Goal: Information Seeking & Learning: Compare options

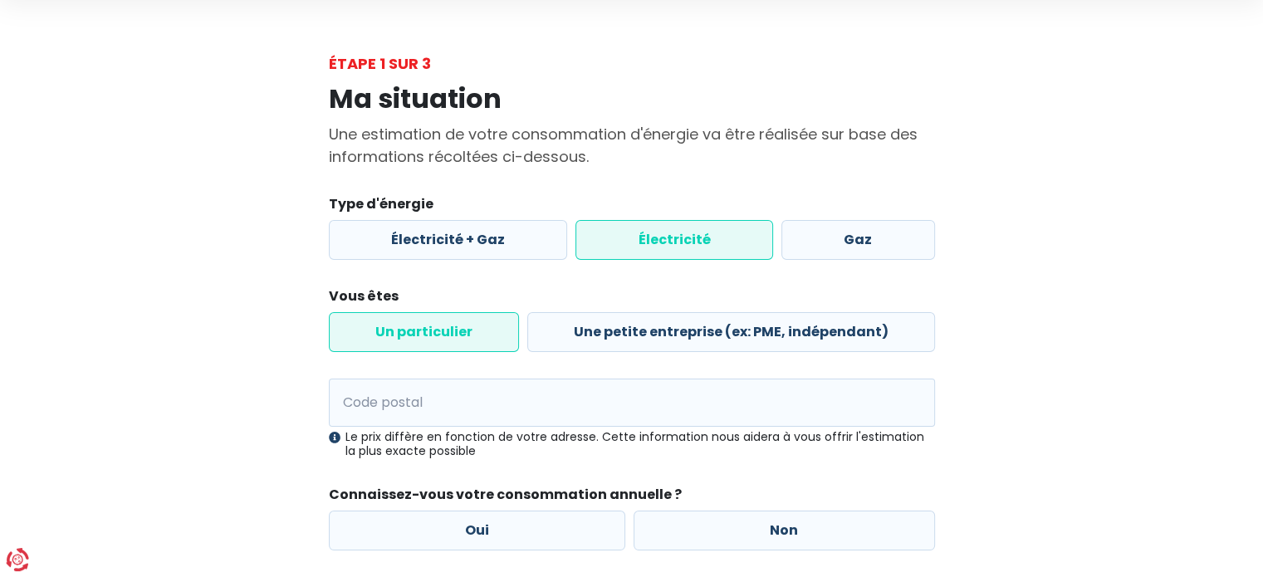
scroll to position [83, 0]
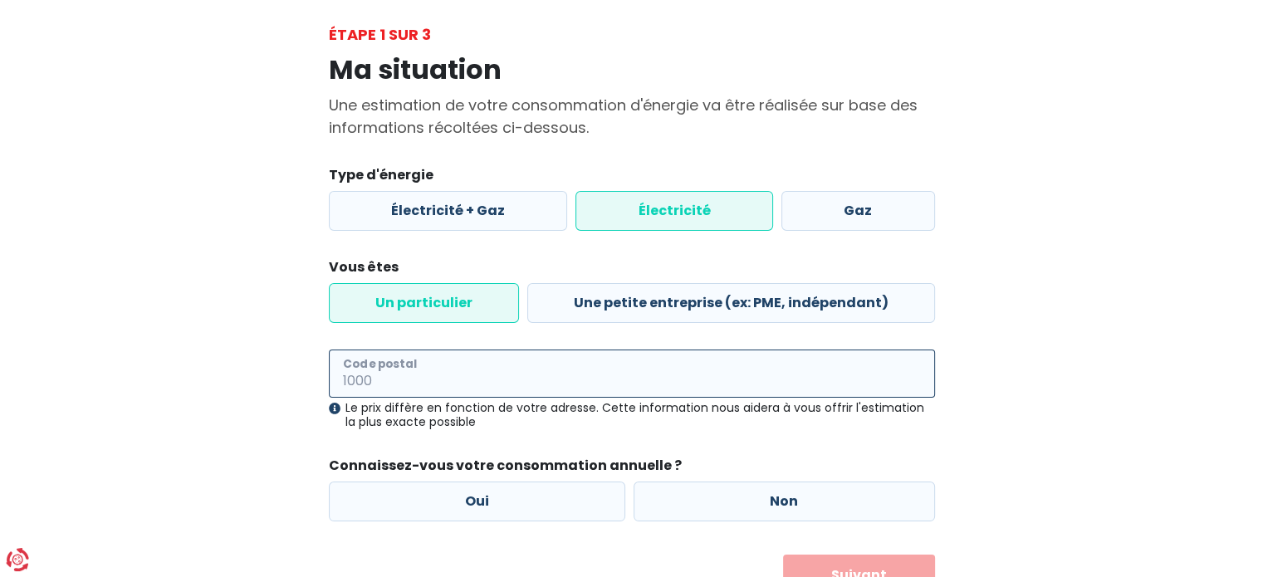
click at [504, 350] on input "Code postal" at bounding box center [632, 374] width 606 height 48
type input "7830"
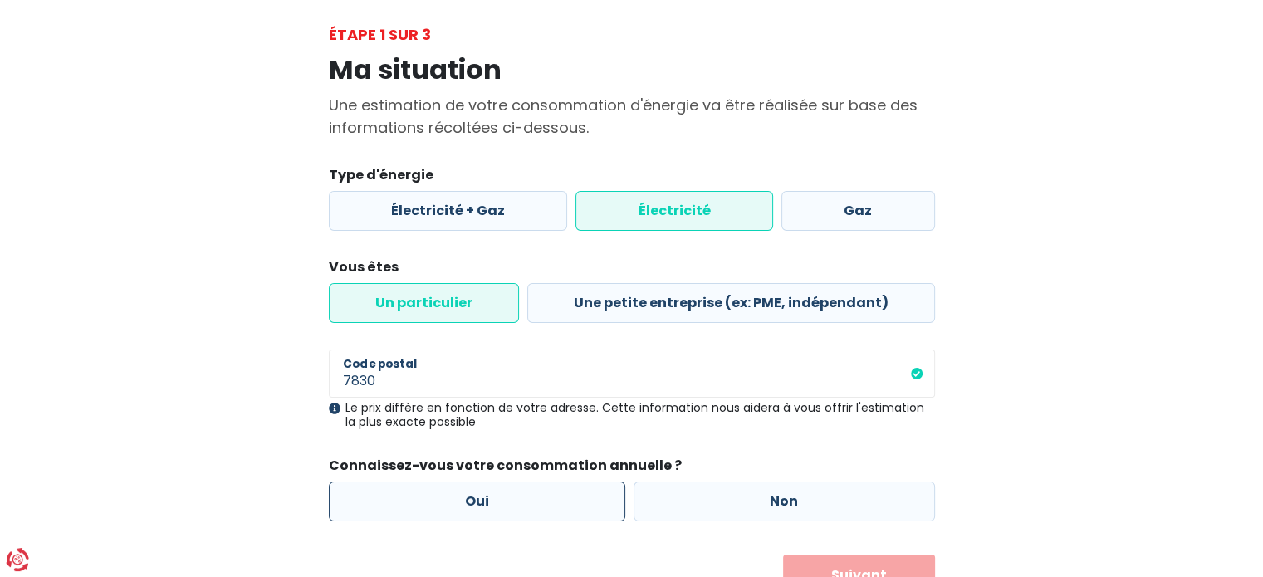
click at [488, 482] on label "Oui" at bounding box center [477, 502] width 297 height 40
click at [488, 482] on input "Oui" at bounding box center [477, 502] width 297 height 40
radio input "true"
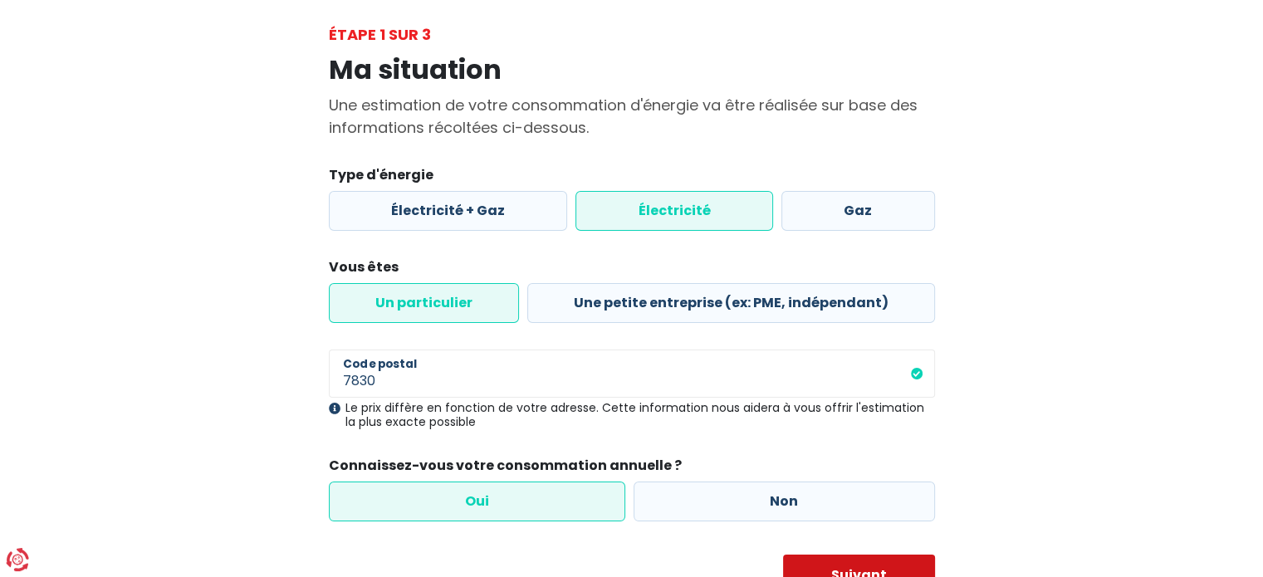
click at [829, 555] on button "Suivant" at bounding box center [859, 576] width 152 height 42
select select
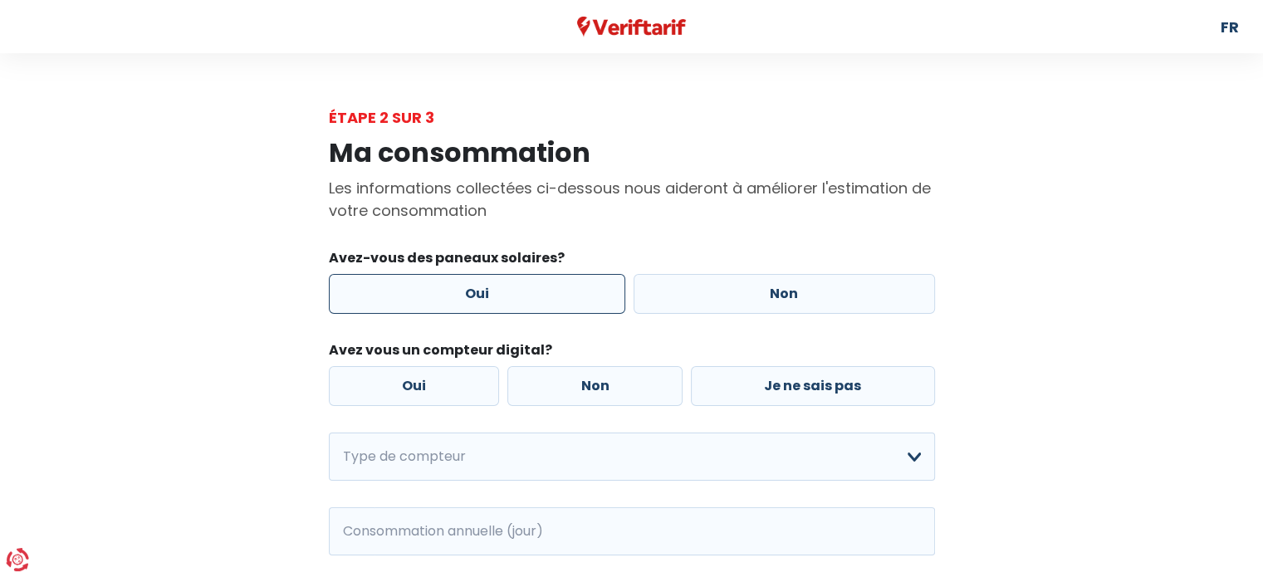
click at [538, 281] on label "Oui" at bounding box center [477, 294] width 297 height 40
click at [538, 281] on input "Oui" at bounding box center [477, 294] width 297 height 40
radio input "true"
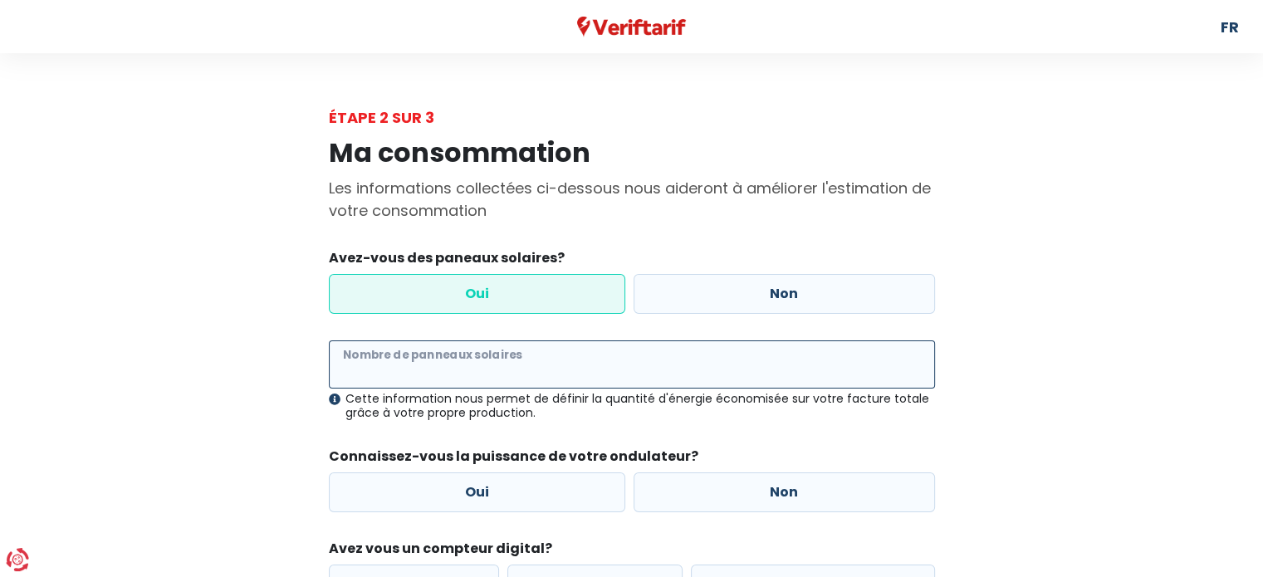
click at [488, 346] on input "Nombre de panneaux solaires" at bounding box center [632, 365] width 606 height 48
type input "10"
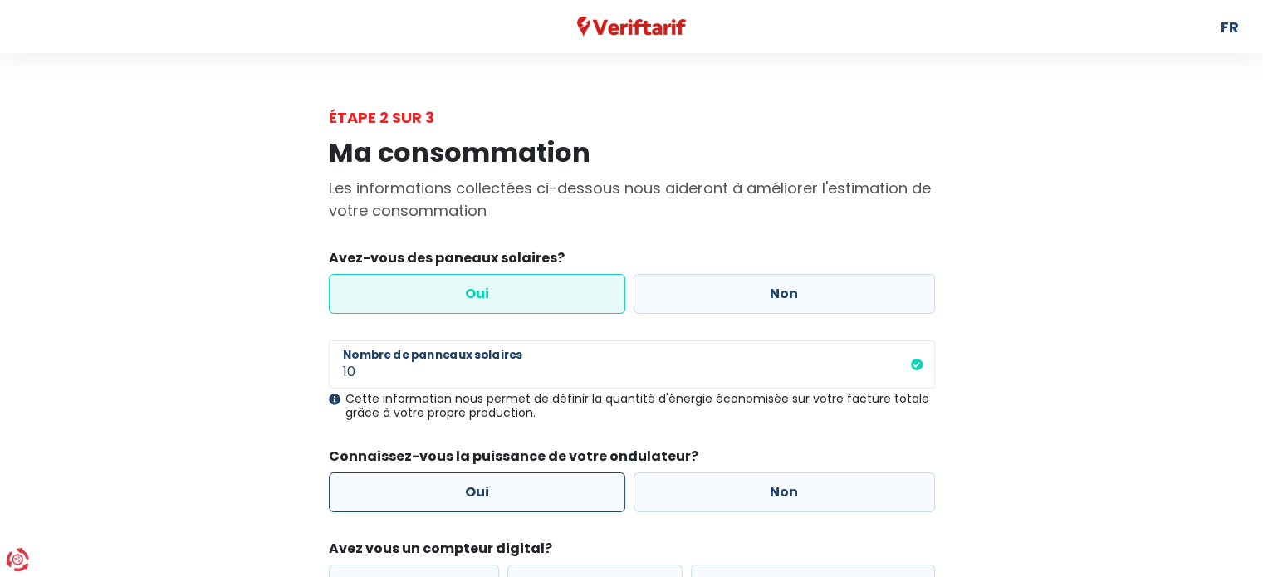
click at [525, 473] on label "Oui" at bounding box center [477, 493] width 297 height 40
click at [525, 473] on input "Oui" at bounding box center [477, 493] width 297 height 40
radio input "true"
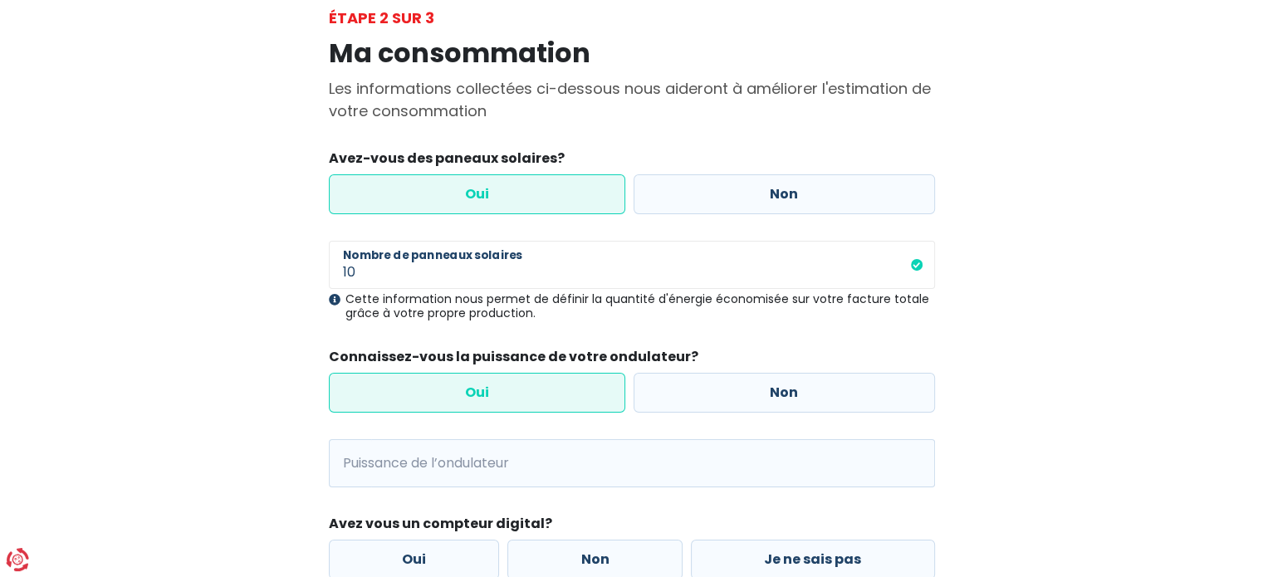
scroll to position [166, 0]
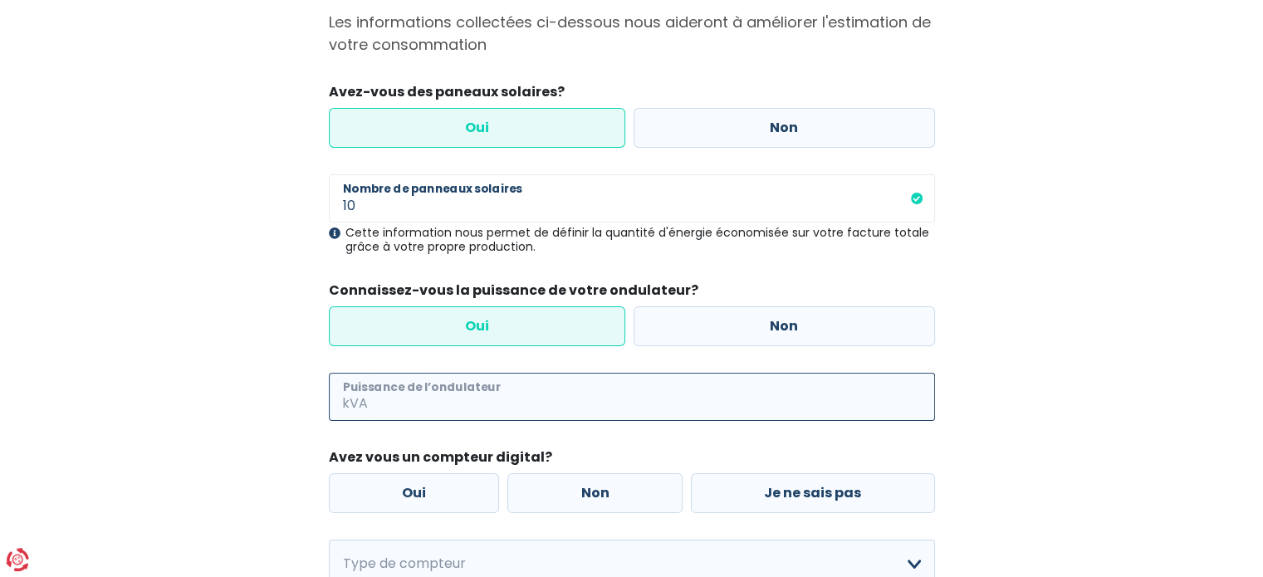
click at [500, 373] on input "Puissance de l’ondulateur" at bounding box center [653, 397] width 564 height 48
type input "6"
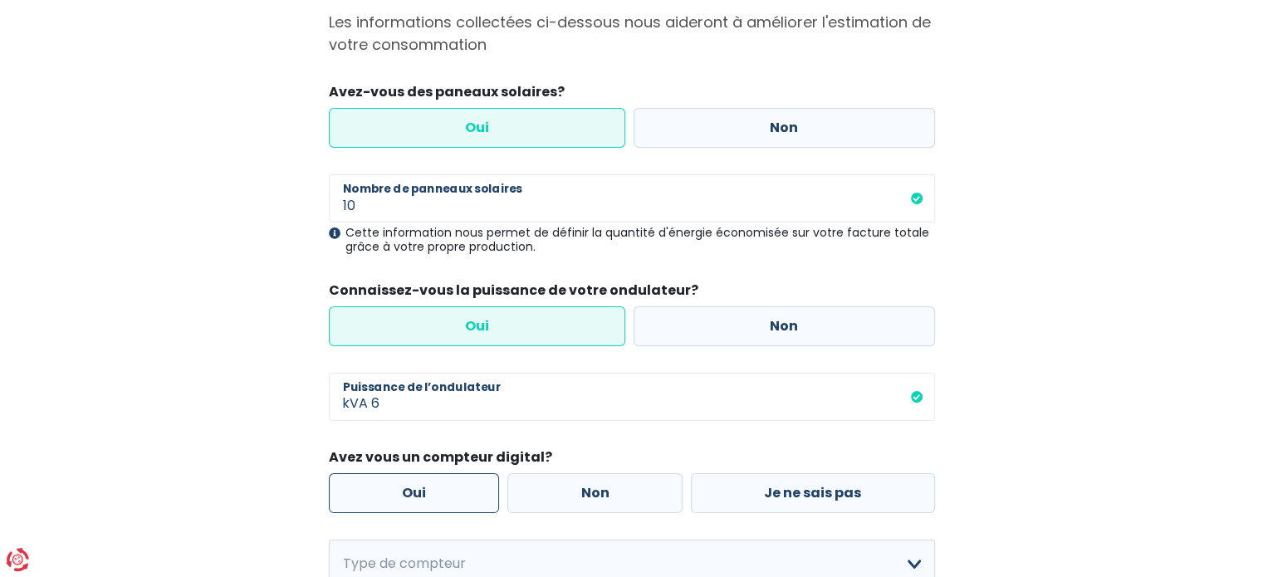
click at [479, 473] on label "Oui" at bounding box center [414, 493] width 171 height 40
click at [479, 473] on input "Oui" at bounding box center [414, 493] width 171 height 40
radio input "true"
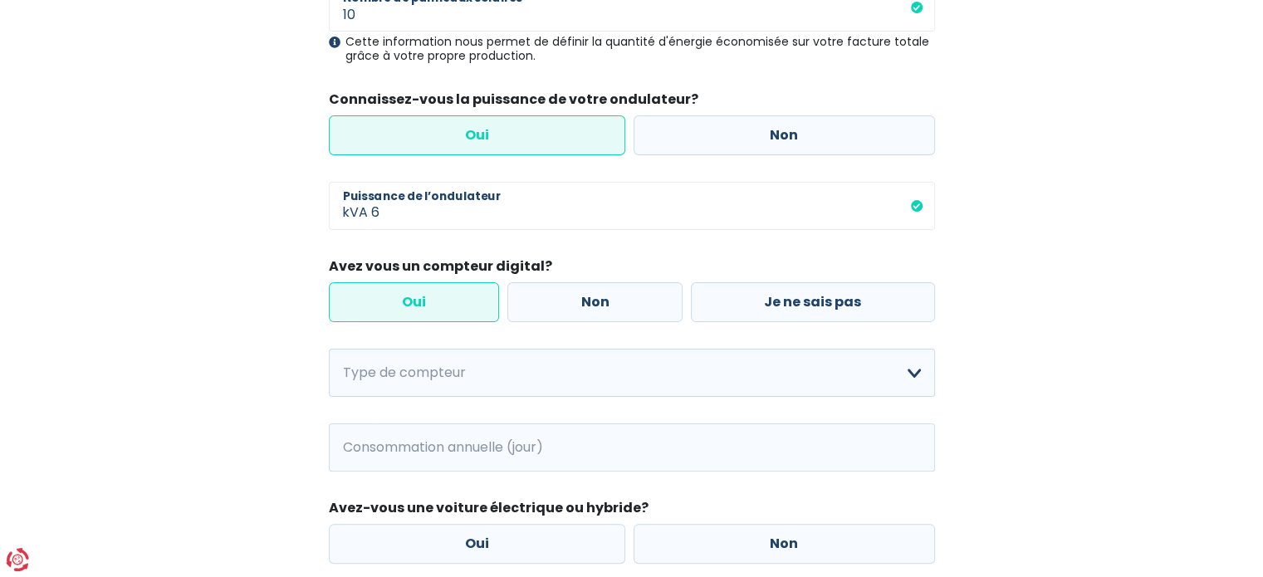
scroll to position [405, 0]
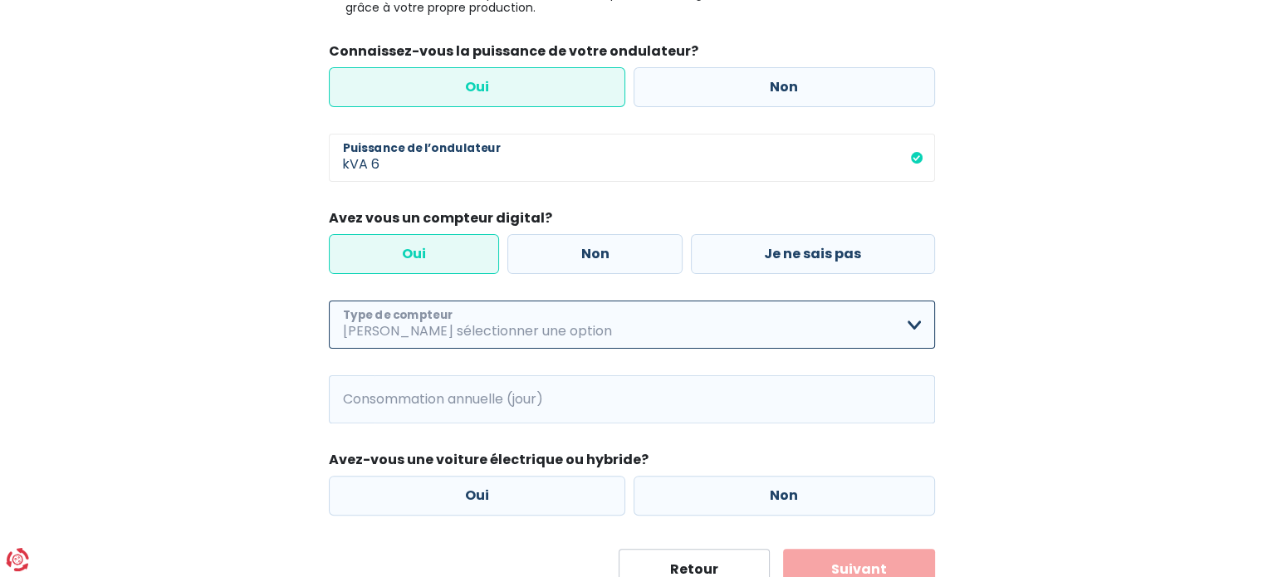
click at [916, 301] on select "Mono-horaire Bi-horaire Mono-horaire + exclusif nuit Bi-horaire + exclusif nuit…" at bounding box center [632, 325] width 606 height 48
select select "day_night_bi_shift_exclusive_night"
click at [329, 301] on select "Mono-horaire Bi-horaire Mono-horaire + exclusif nuit Bi-horaire + exclusif nuit…" at bounding box center [632, 325] width 606 height 48
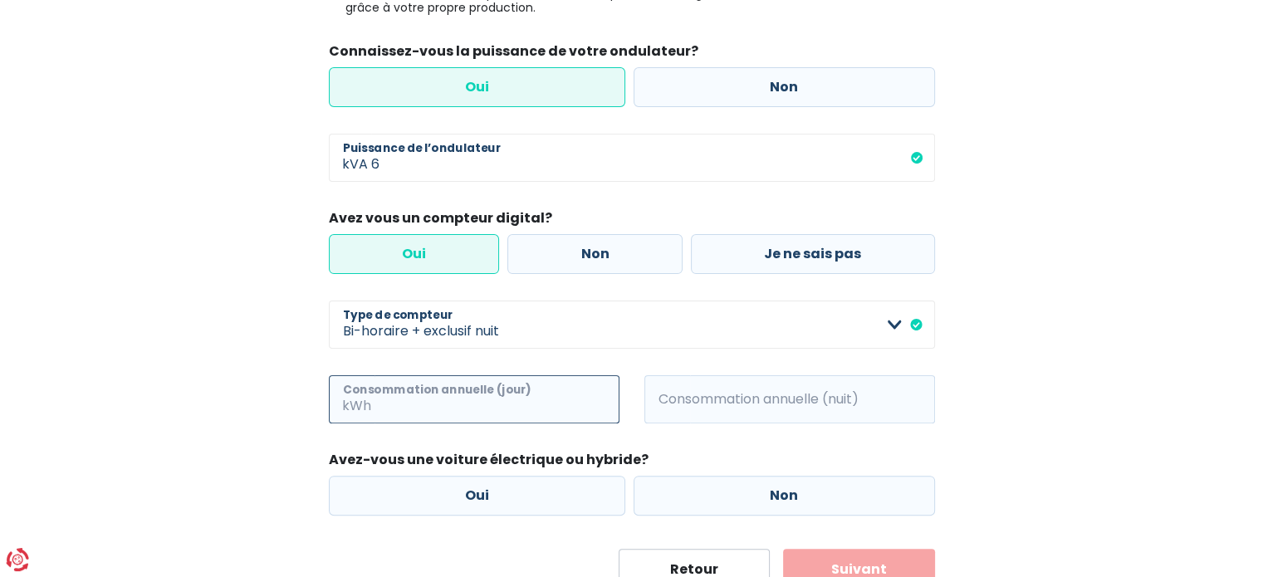
click at [486, 375] on input "Consommation annuelle (jour)" at bounding box center [497, 399] width 245 height 48
type input "500"
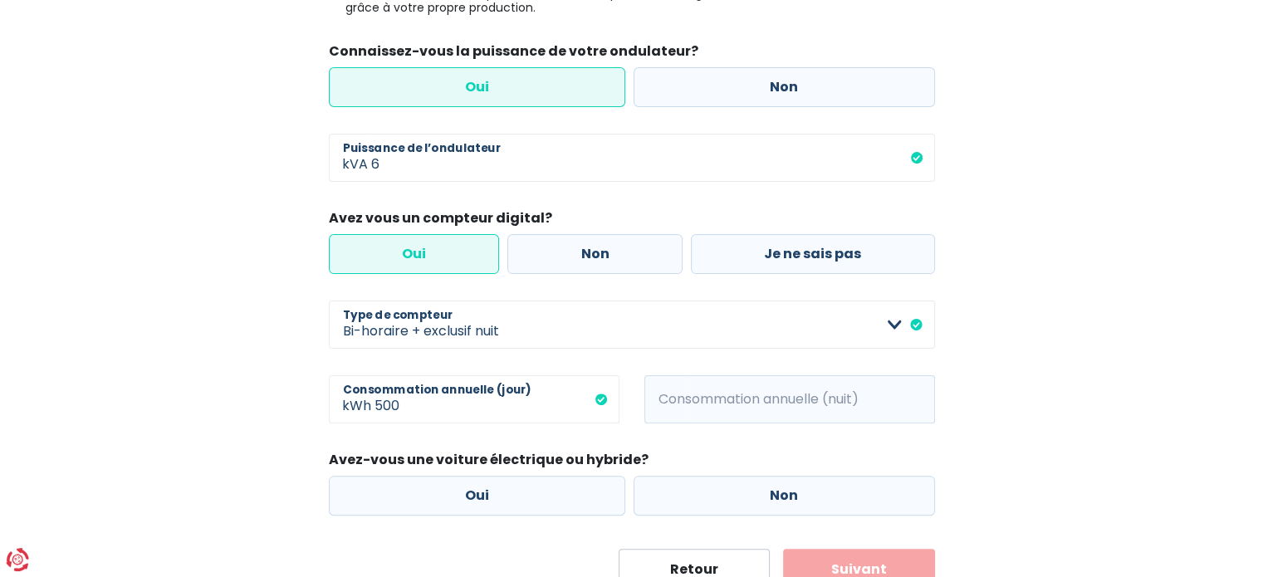
click at [681, 375] on span "kWh" at bounding box center [668, 399] width 46 height 48
click at [807, 375] on input "Consommation annuelle (nuit)" at bounding box center [812, 399] width 245 height 48
type input "1000"
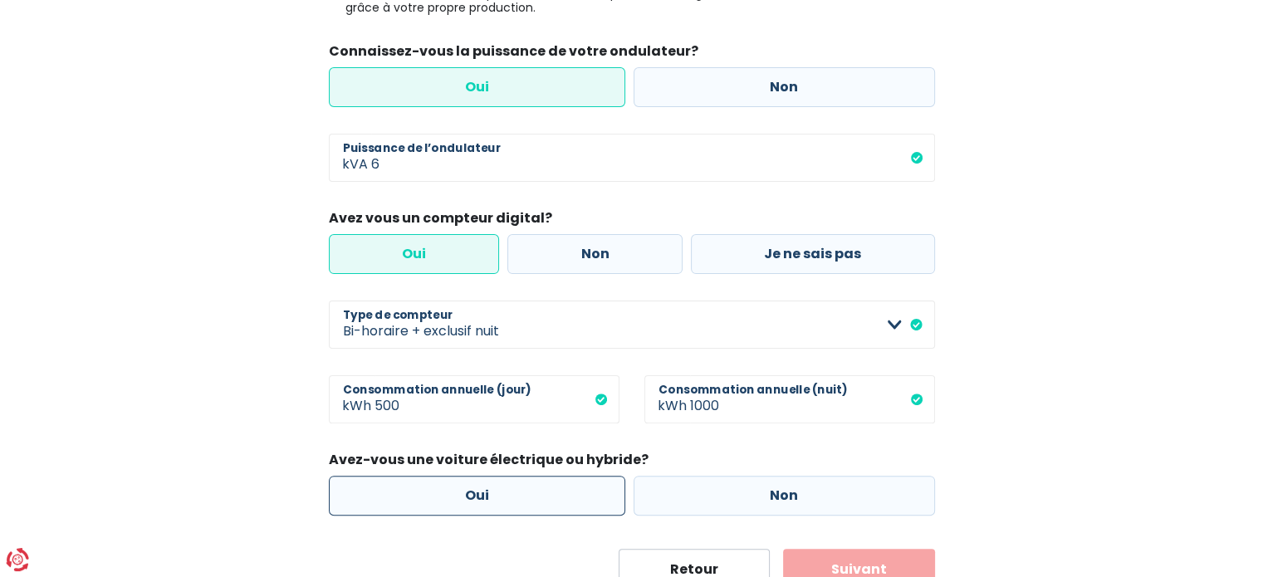
click at [479, 476] on label "Oui" at bounding box center [477, 496] width 297 height 40
click at [479, 476] on input "Oui" at bounding box center [477, 496] width 297 height 40
radio input "true"
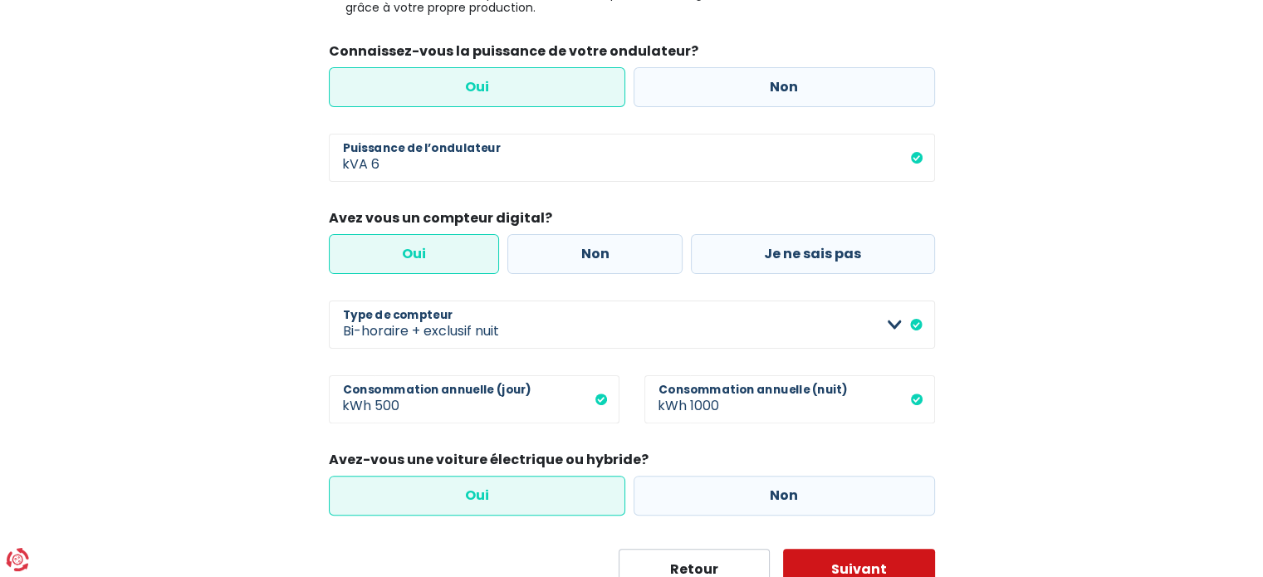
click at [842, 549] on button "Suivant" at bounding box center [859, 570] width 152 height 42
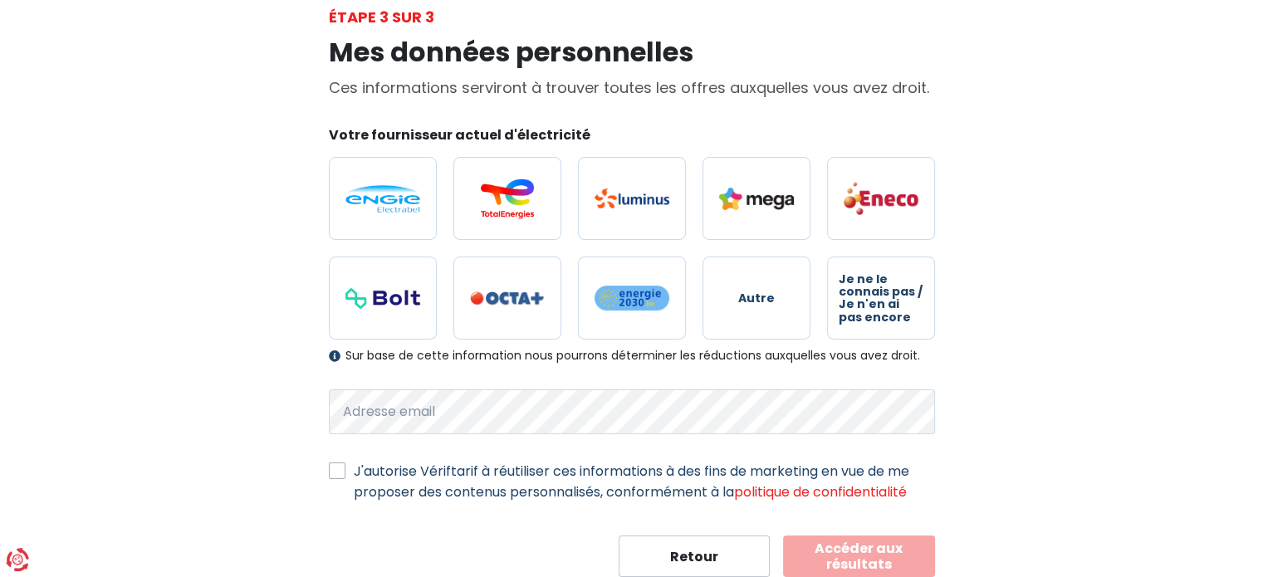
scroll to position [110, 0]
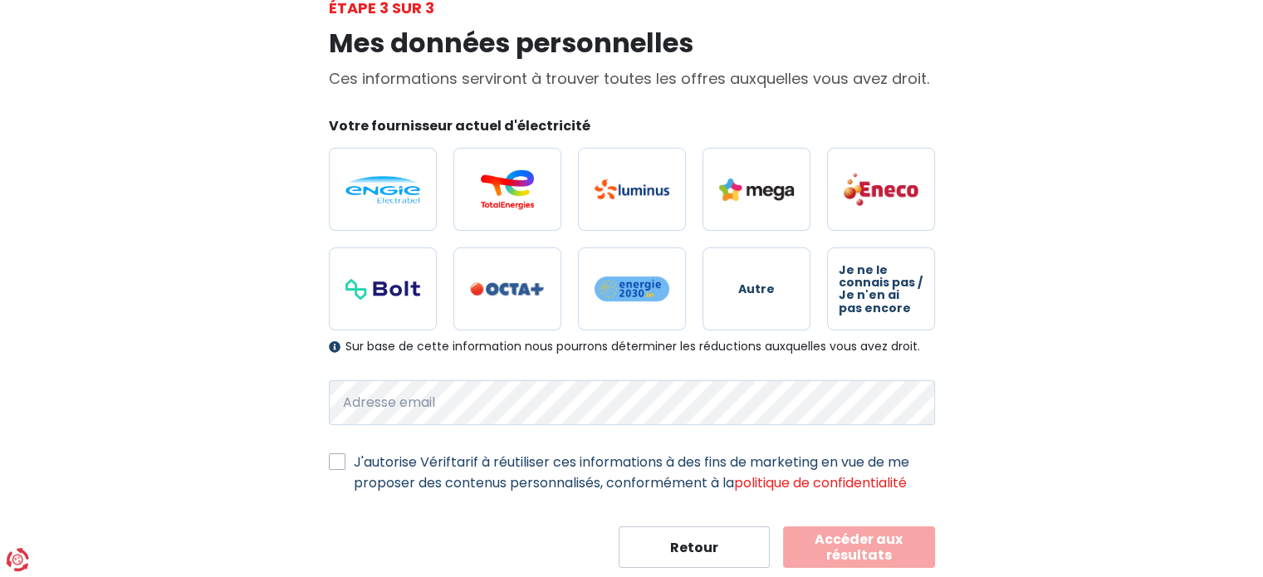
click at [354, 452] on label "J'autorise Vériftarif à réutiliser ces informations à des fins de marketing en …" at bounding box center [644, 473] width 581 height 42
click at [340, 452] on input "J'autorise Vériftarif à réutiliser ces informations à des fins de marketing en …" at bounding box center [337, 460] width 17 height 17
checkbox input "true"
click at [820, 527] on button "Accéder aux résultats" at bounding box center [859, 548] width 152 height 42
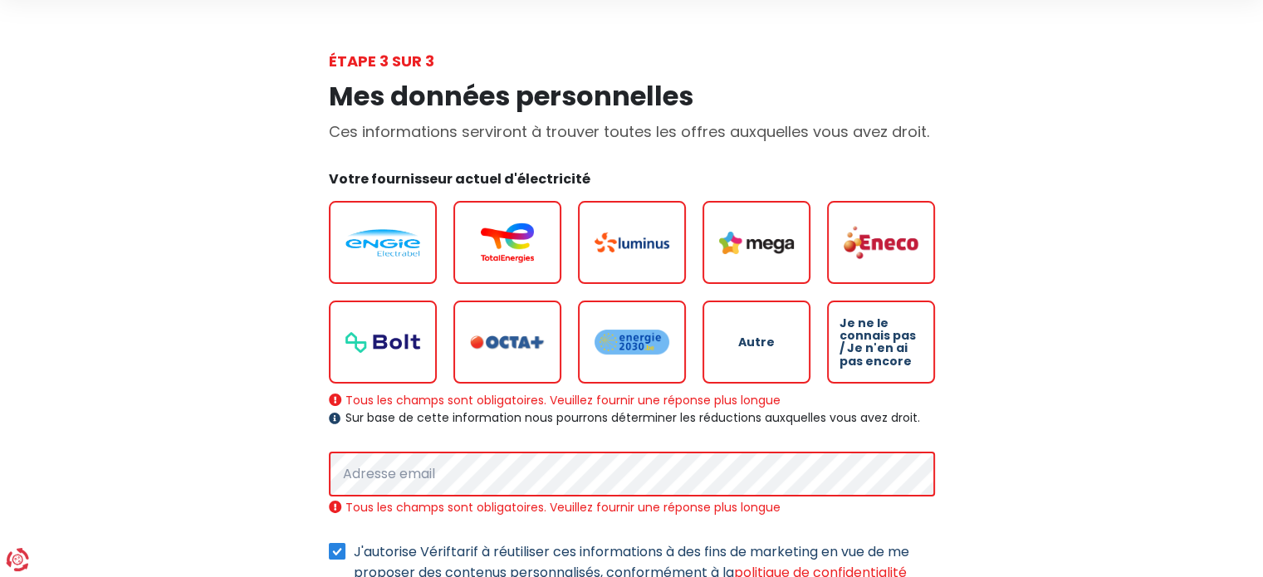
scroll to position [83, 0]
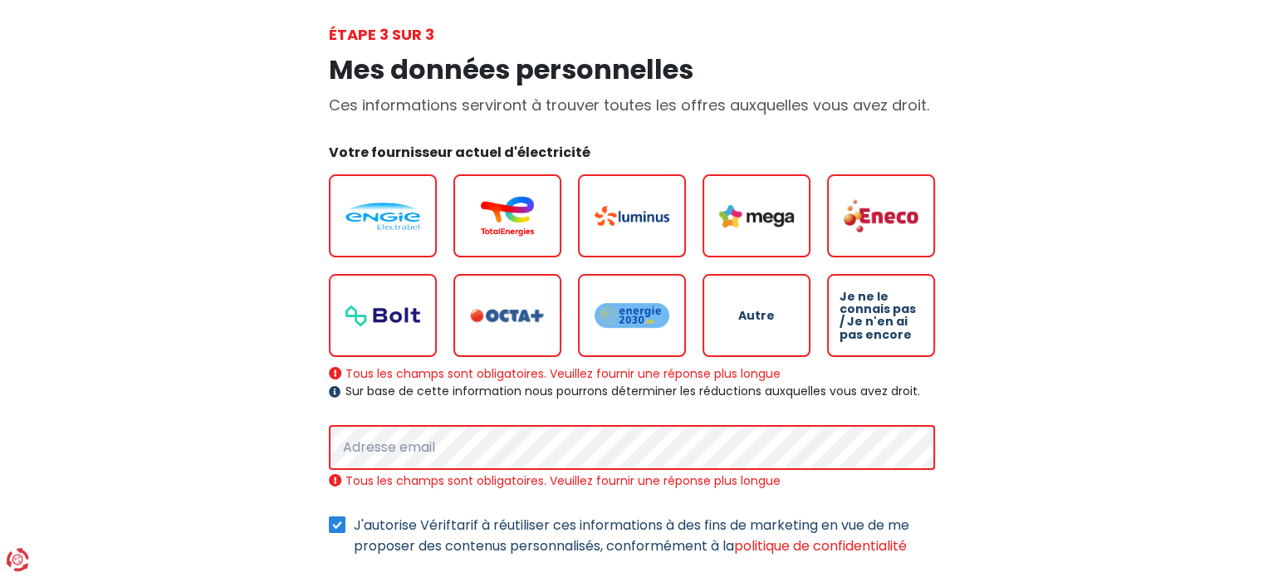
click at [414, 208] on img at bounding box center [383, 216] width 75 height 27
click at [414, 208] on input "radio" at bounding box center [383, 215] width 108 height 83
radio input "true"
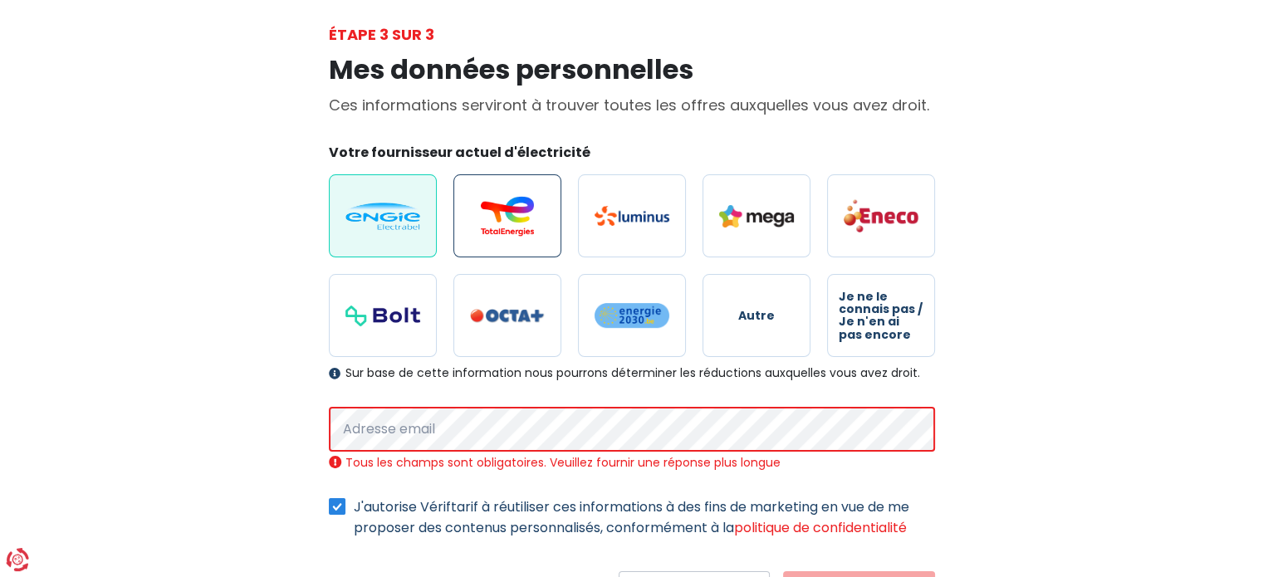
click at [522, 216] on label at bounding box center [507, 215] width 108 height 83
click at [522, 216] on input "radio" at bounding box center [507, 215] width 108 height 83
radio input "true"
radio input "false"
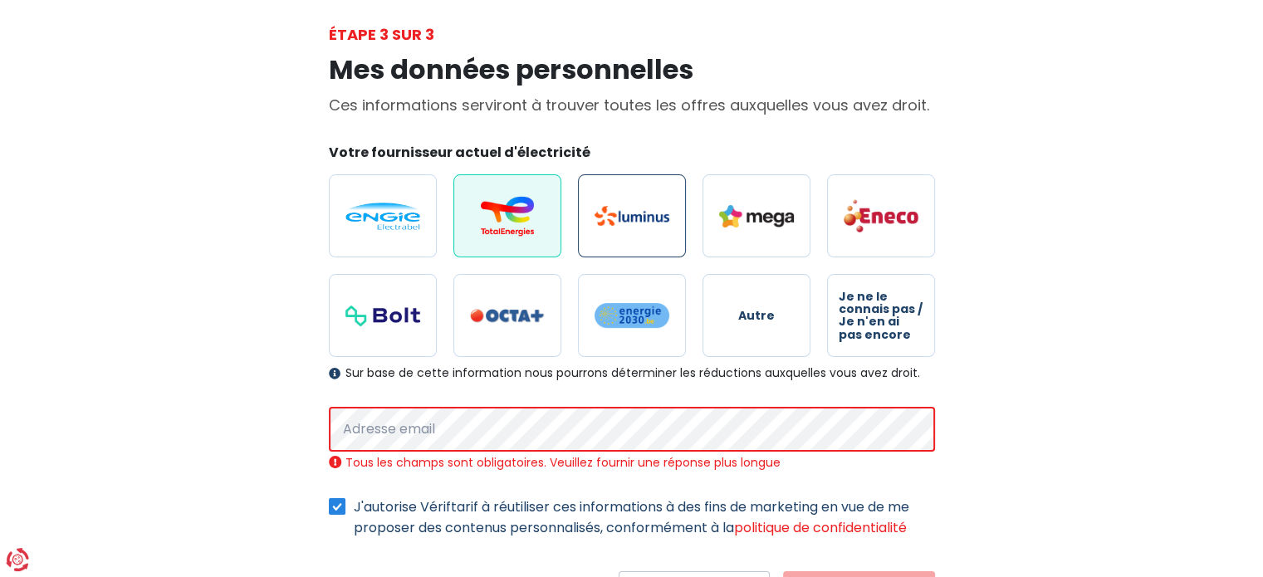
drag, startPoint x: 628, startPoint y: 220, endPoint x: 654, endPoint y: 220, distance: 26.6
click at [631, 219] on label at bounding box center [632, 215] width 108 height 83
click at [631, 219] on input "radio" at bounding box center [632, 215] width 108 height 83
radio input "true"
radio input "false"
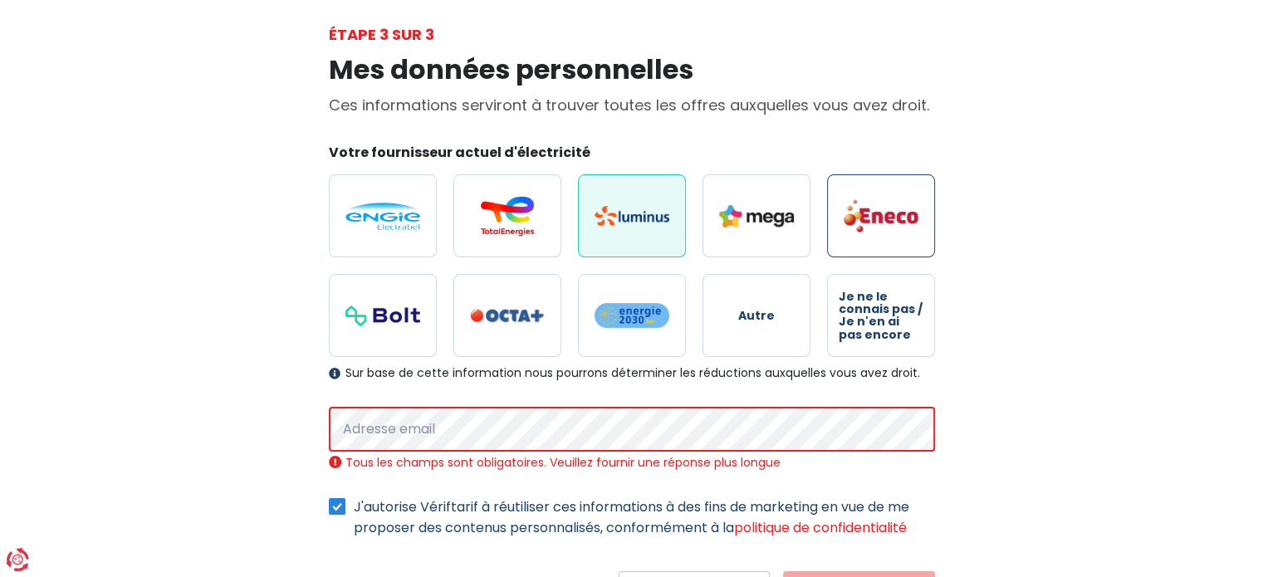
click at [880, 207] on img at bounding box center [881, 216] width 75 height 35
click at [880, 207] on input "radio" at bounding box center [881, 215] width 108 height 83
radio input "true"
radio input "false"
